Goal: Find specific page/section: Find specific page/section

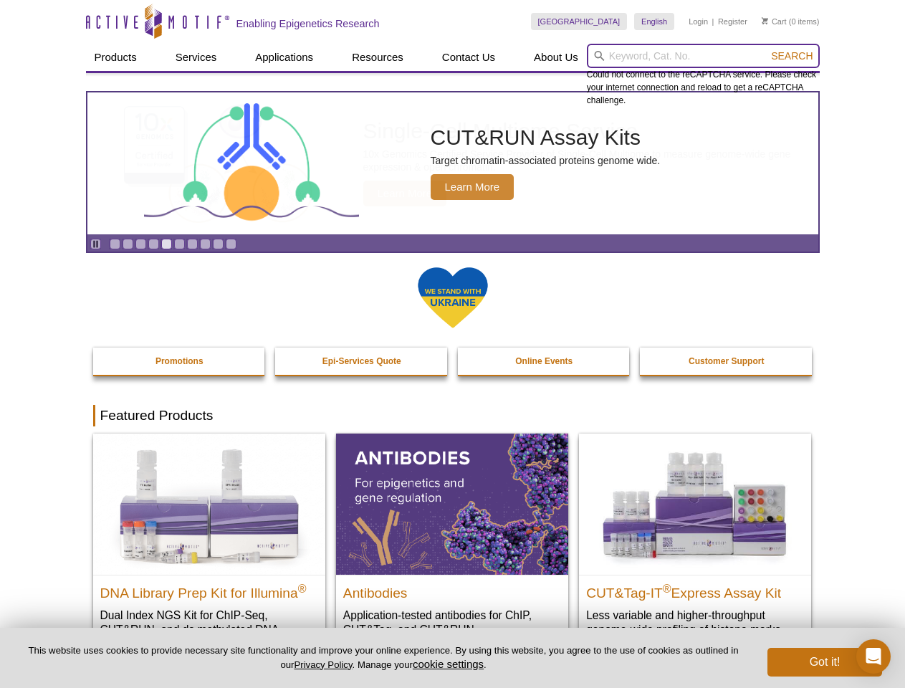
click at [703, 56] on input "search" at bounding box center [703, 56] width 233 height 24
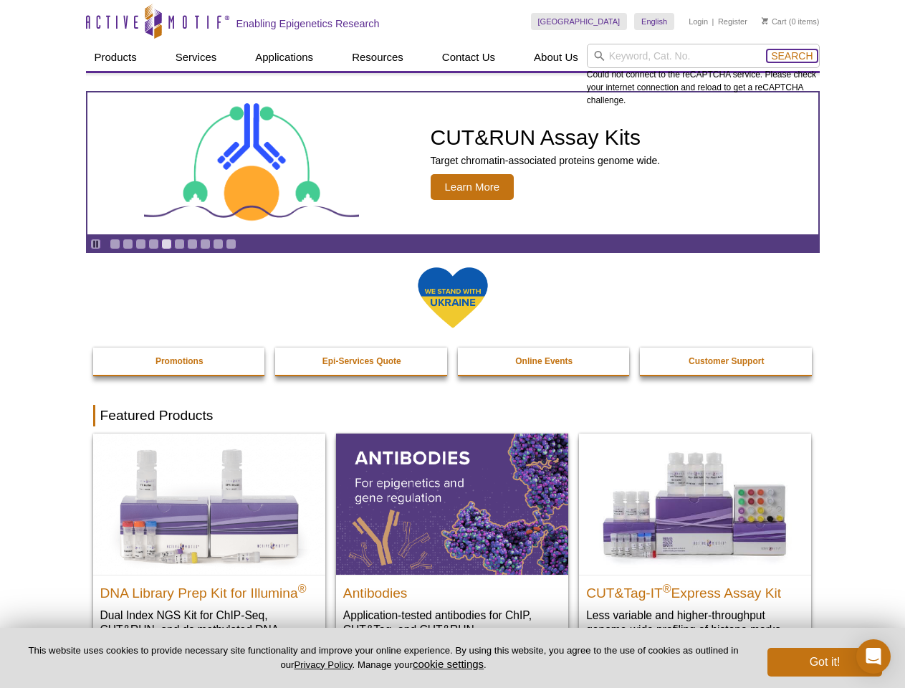
click at [792, 56] on span "Search" at bounding box center [792, 55] width 42 height 11
click at [95, 244] on icon "Pause" at bounding box center [95, 243] width 9 height 9
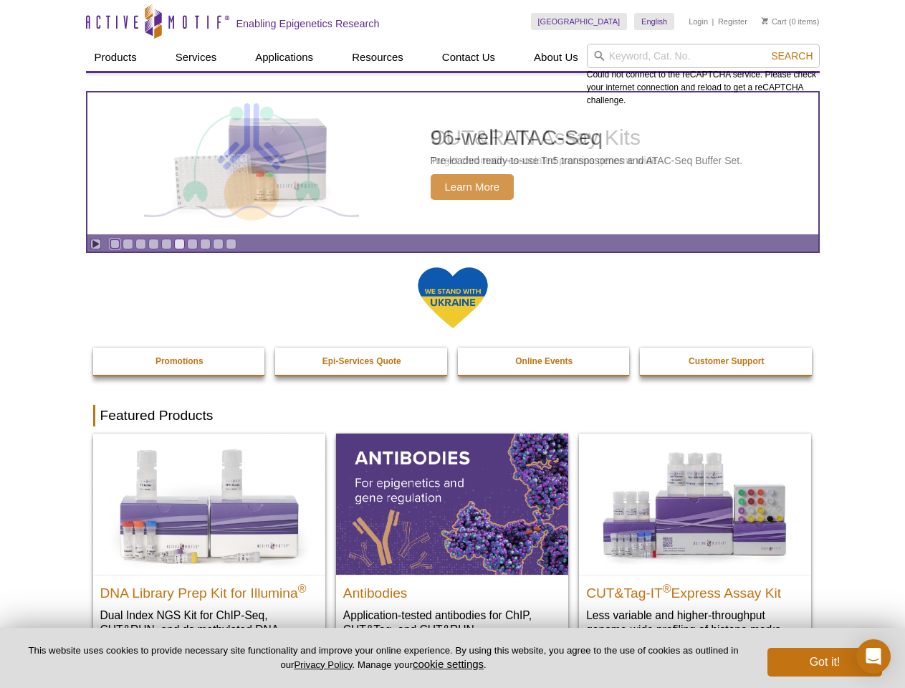
click at [115, 244] on link "Go to slide 1" at bounding box center [115, 244] width 11 height 11
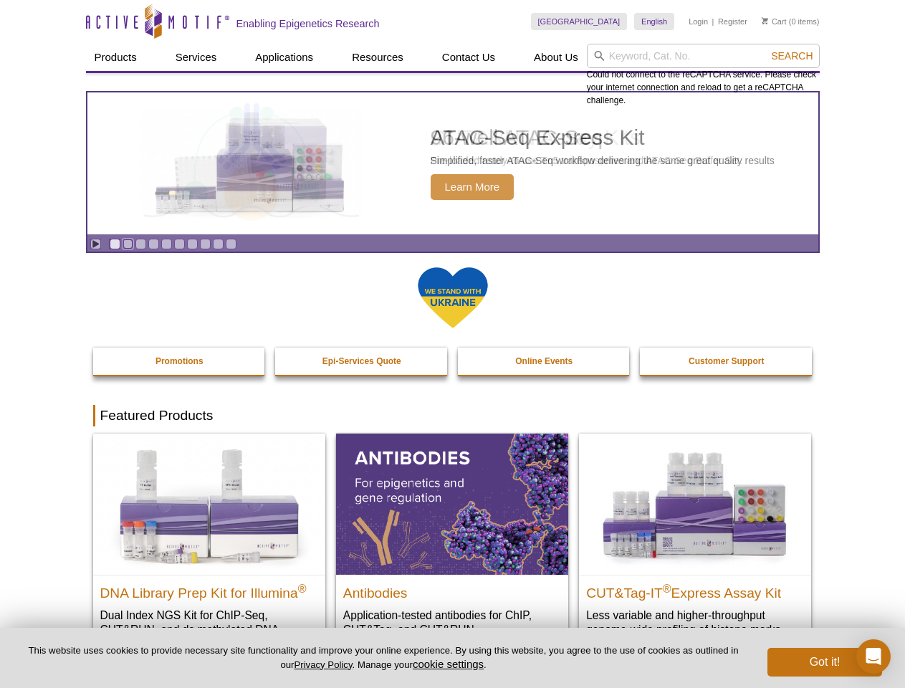
click at [128, 244] on link "Go to slide 2" at bounding box center [128, 244] width 11 height 11
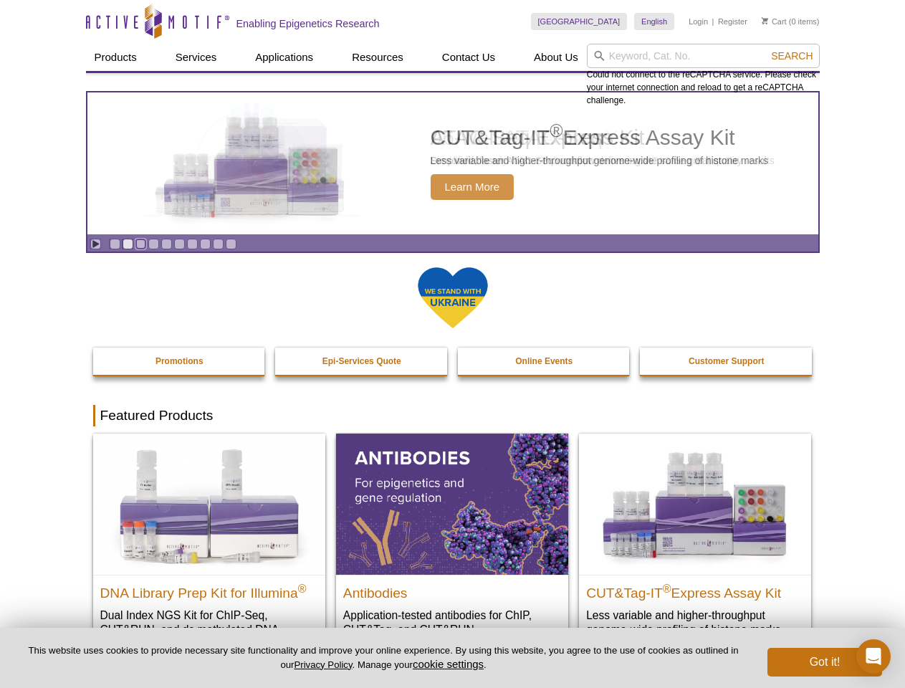
click at [141, 244] on link "Go to slide 3" at bounding box center [140, 244] width 11 height 11
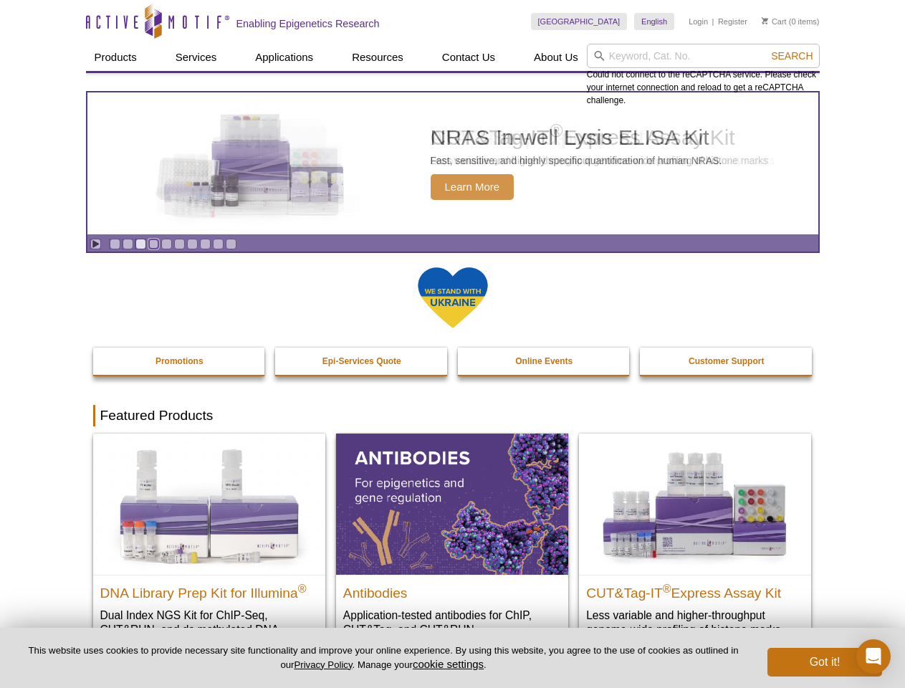
click at [153, 244] on link "Go to slide 4" at bounding box center [153, 244] width 11 height 11
